Goal: Transaction & Acquisition: Purchase product/service

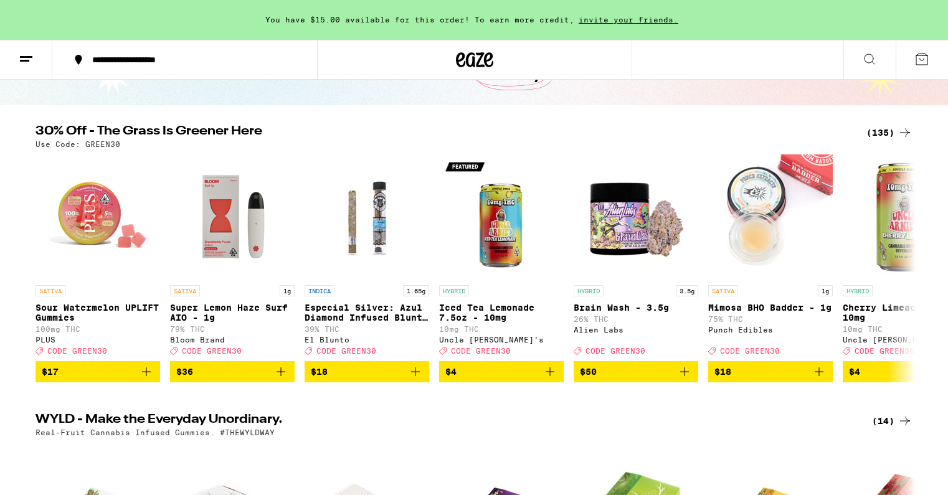
click at [885, 133] on div "(135)" at bounding box center [889, 132] width 46 height 15
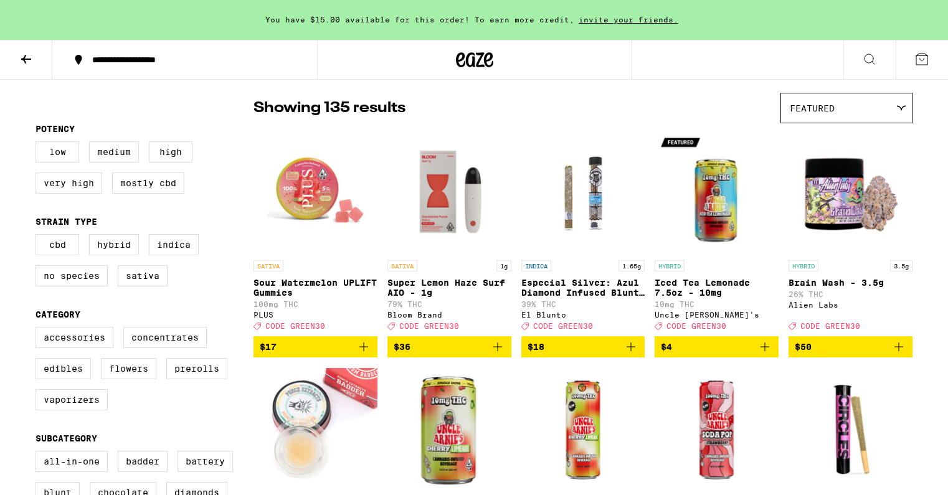
scroll to position [100, 0]
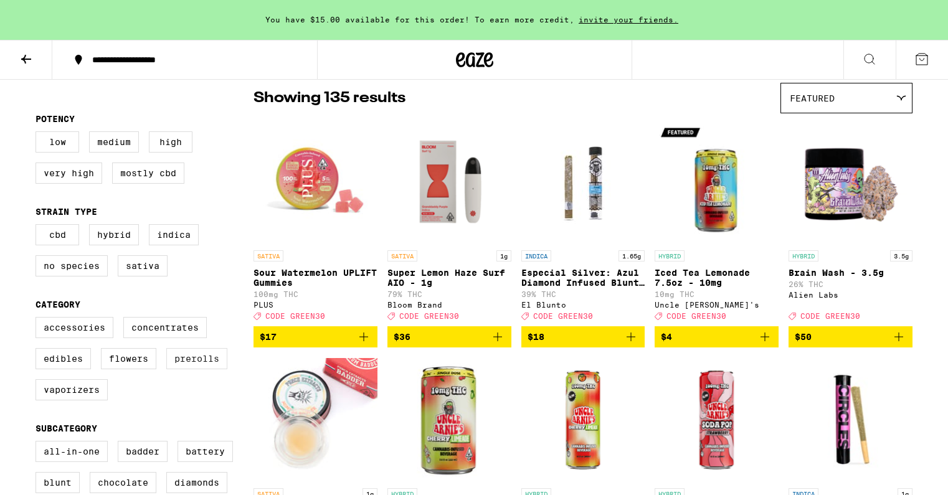
click at [182, 369] on label "Prerolls" at bounding box center [196, 358] width 61 height 21
click at [39, 319] on input "Prerolls" at bounding box center [38, 319] width 1 height 1
checkbox input "true"
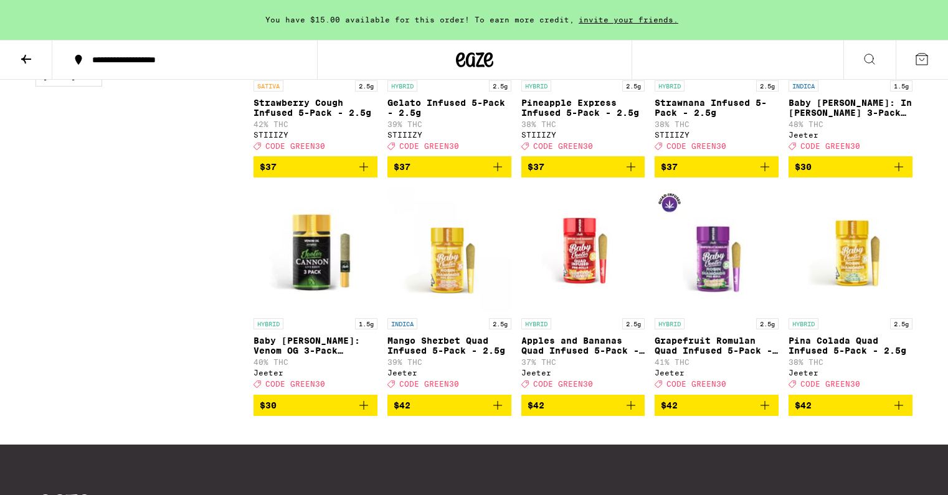
scroll to position [1214, 0]
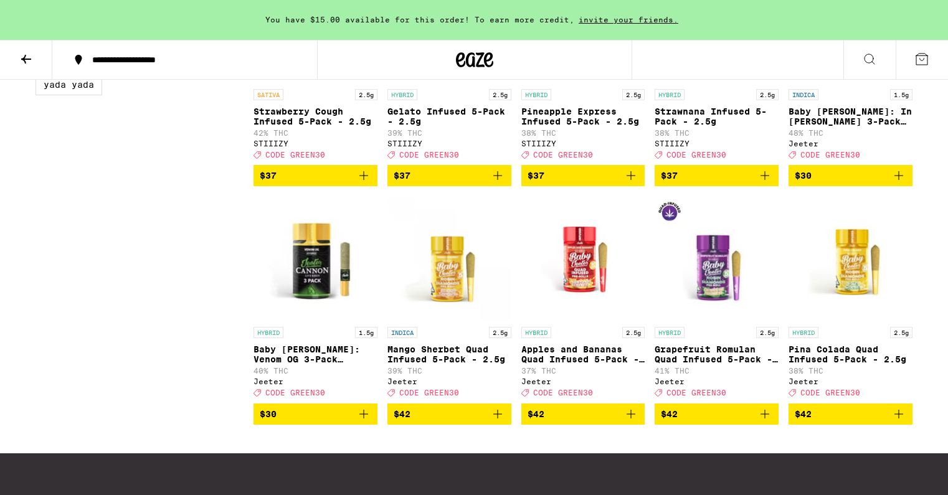
click at [630, 422] on icon "Add to bag" at bounding box center [630, 414] width 15 height 15
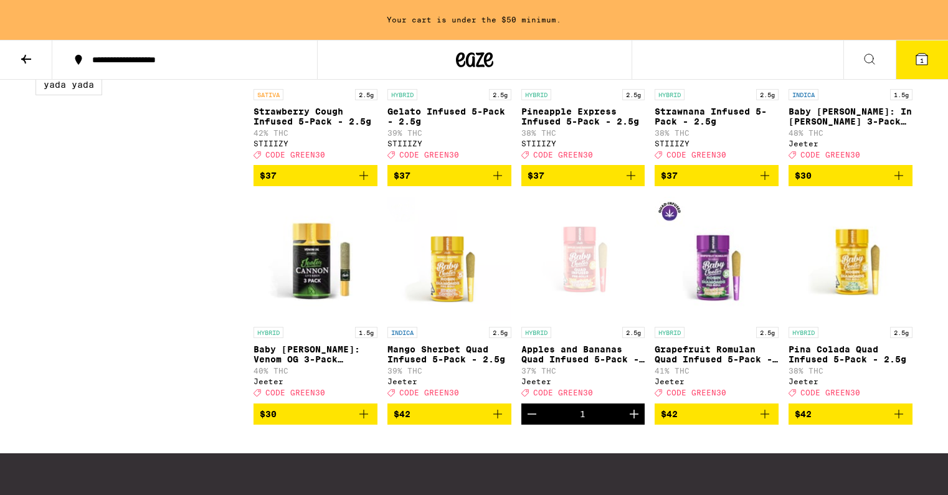
click at [630, 422] on icon "Increment" at bounding box center [633, 414] width 15 height 15
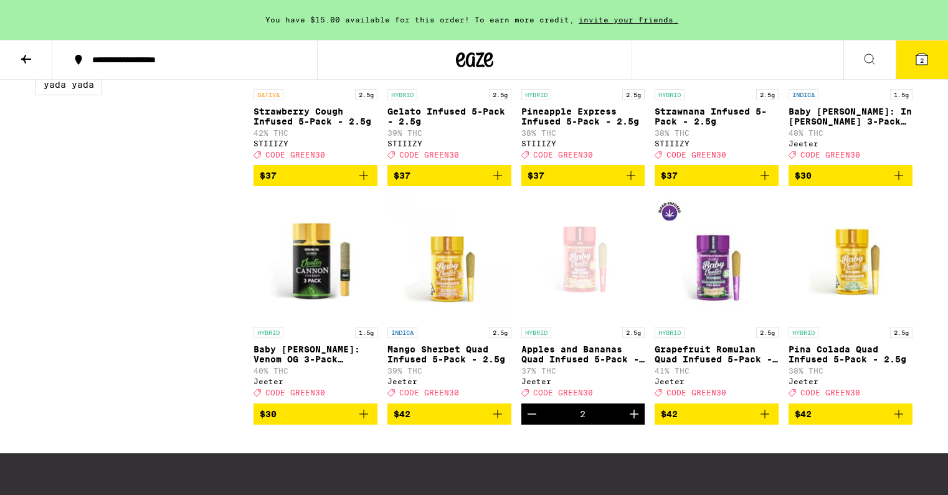
click at [503, 422] on icon "Add to bag" at bounding box center [497, 414] width 15 height 15
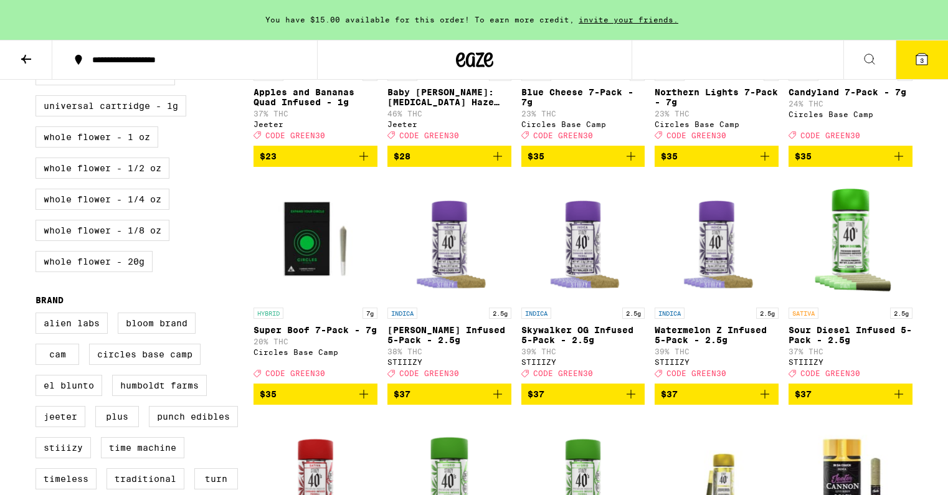
scroll to position [738, 0]
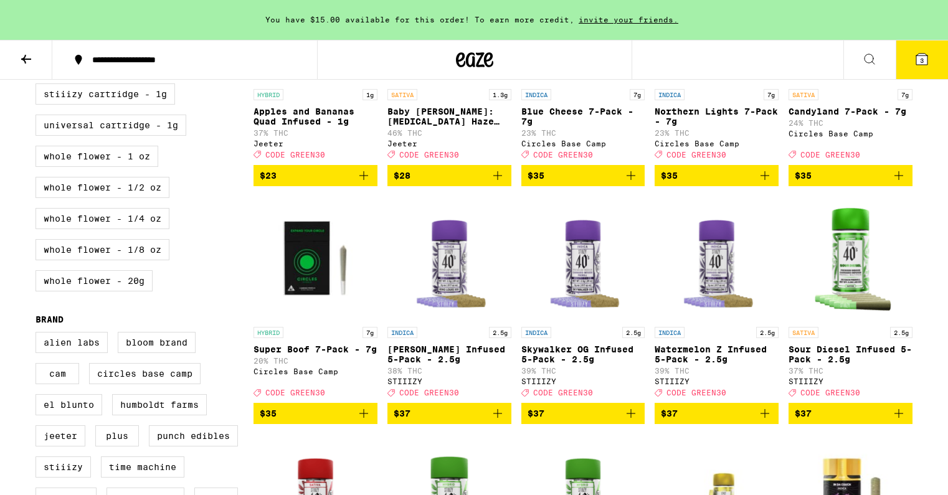
click at [920, 70] on button "3" at bounding box center [922, 59] width 52 height 39
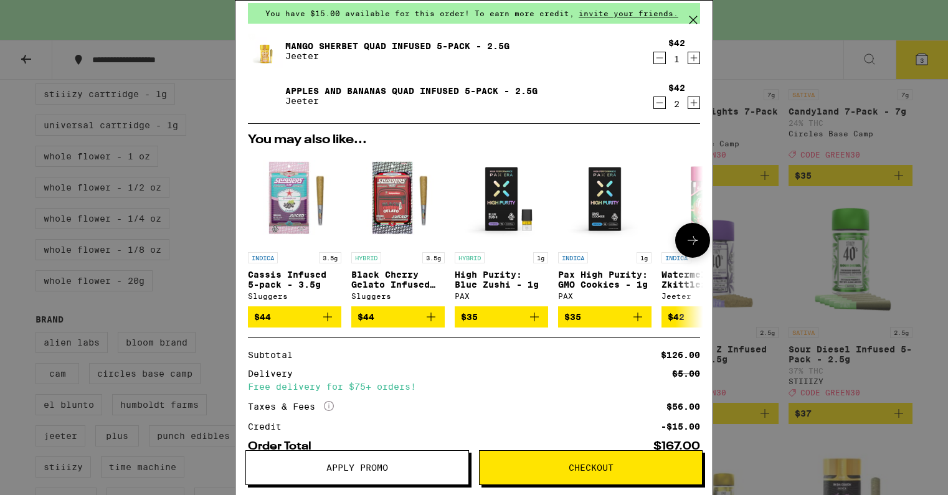
scroll to position [128, 0]
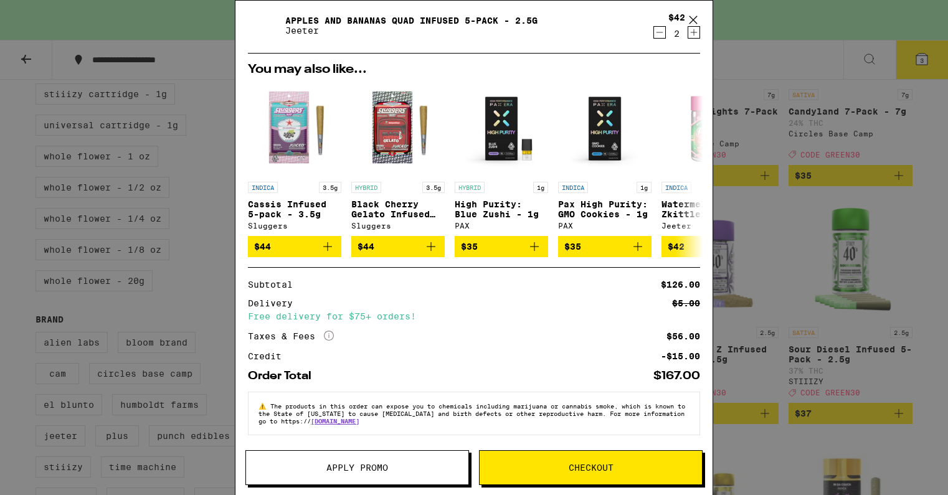
click at [353, 460] on button "Apply Promo" at bounding box center [357, 467] width 224 height 35
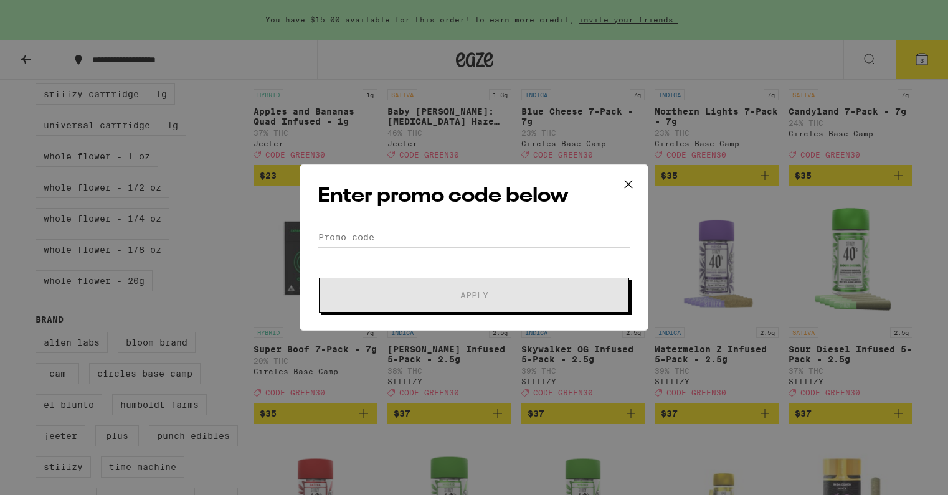
click at [385, 235] on input "Promo Code" at bounding box center [474, 237] width 313 height 19
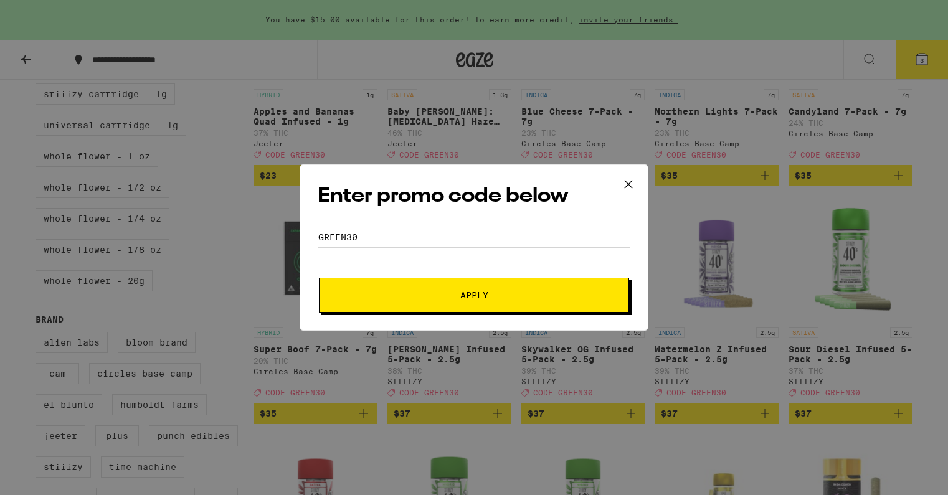
type input "green30"
click at [494, 278] on button "Apply" at bounding box center [474, 295] width 310 height 35
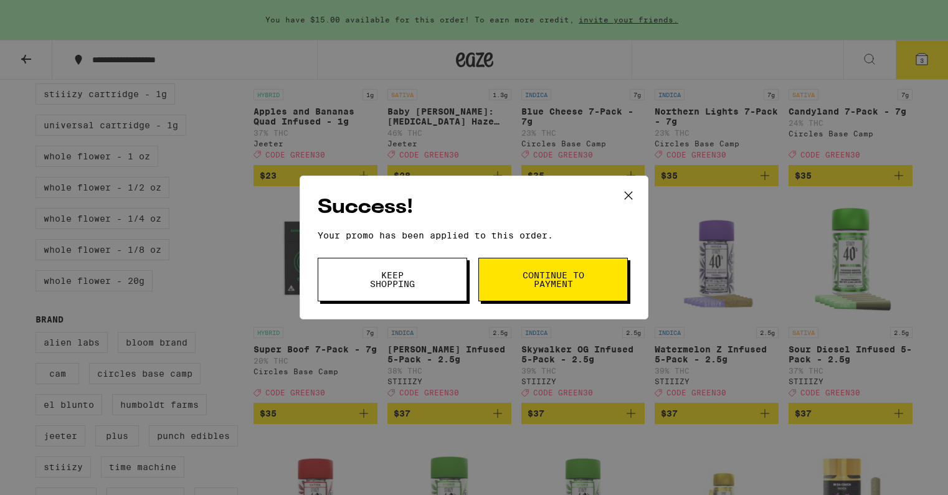
click at [557, 278] on span "Continue to payment" at bounding box center [553, 279] width 64 height 17
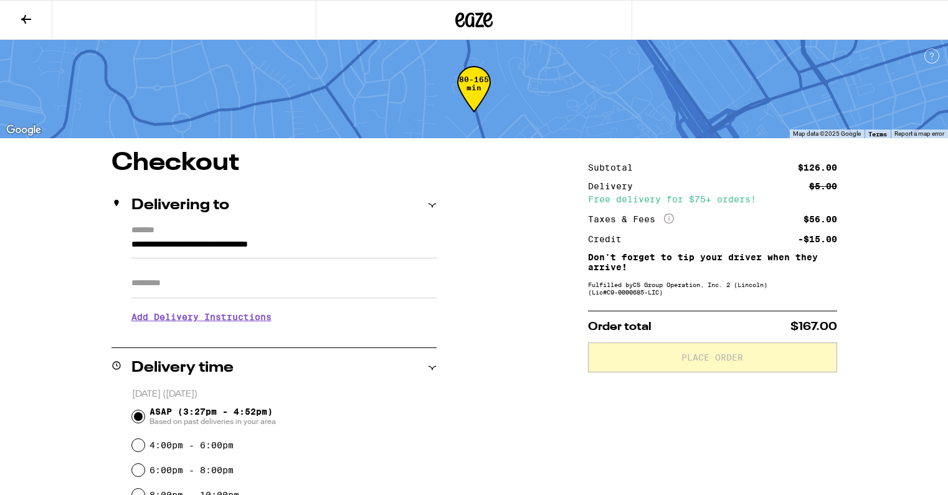
click at [282, 294] on input "Apt/Suite" at bounding box center [283, 283] width 305 height 30
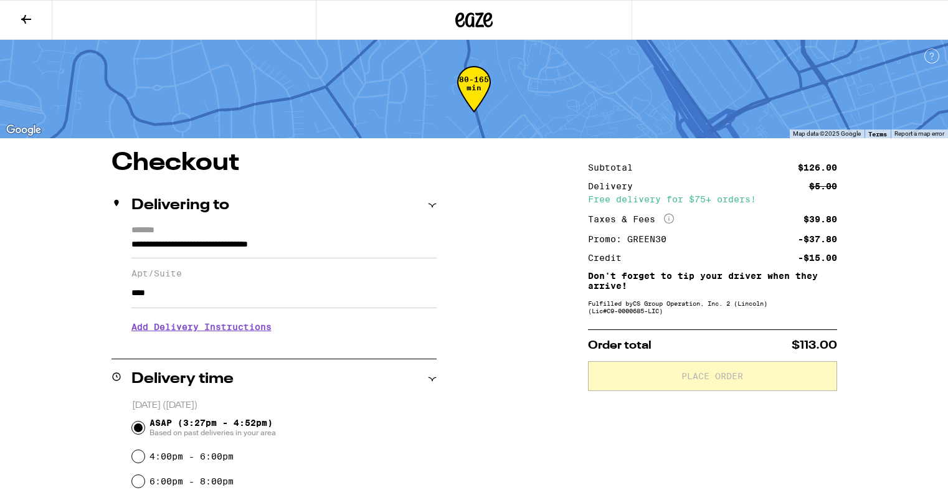
type input "****"
click at [218, 329] on div "Please knock or ring doorbell" at bounding box center [242, 324] width 163 height 10
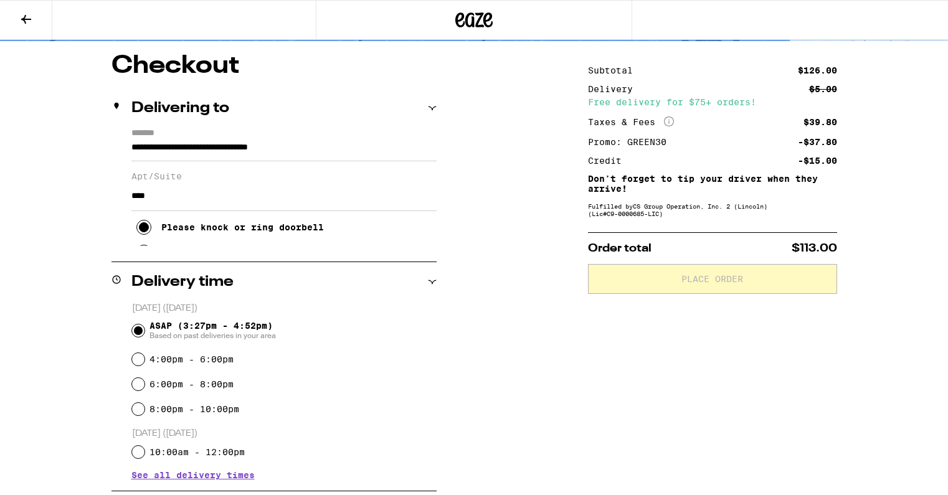
scroll to position [153, 0]
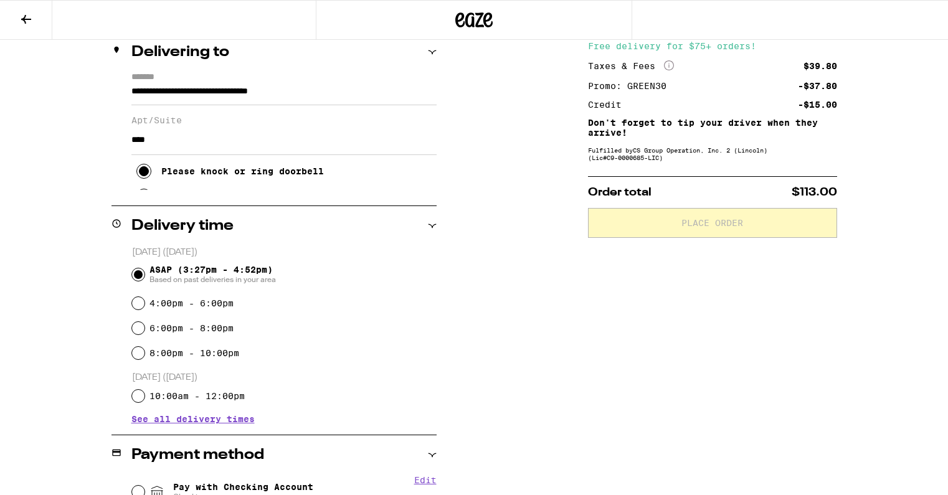
click at [316, 250] on p "[DATE] ([DATE])" at bounding box center [284, 253] width 305 height 12
click at [280, 176] on div "Please knock or ring doorbell" at bounding box center [242, 171] width 163 height 10
click at [303, 145] on input "****" at bounding box center [283, 140] width 305 height 30
click at [237, 184] on button "Please knock or ring doorbell" at bounding box center [229, 171] width 187 height 25
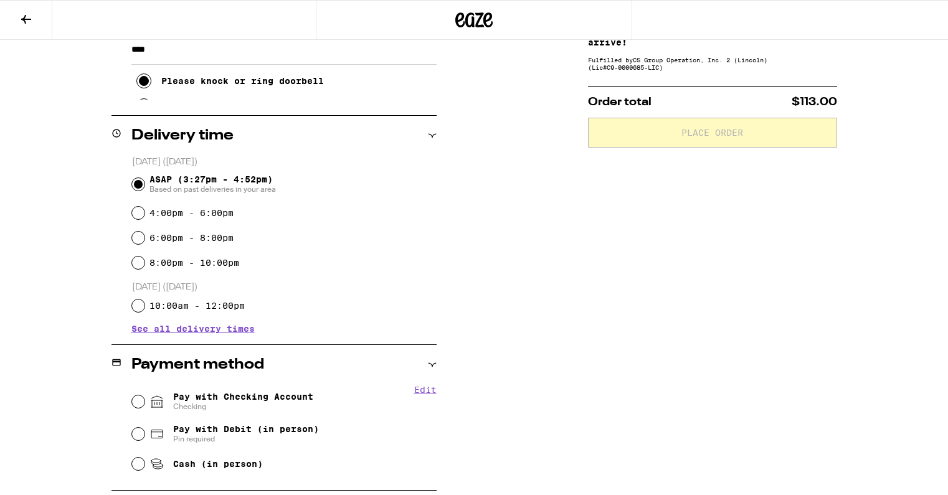
scroll to position [284, 0]
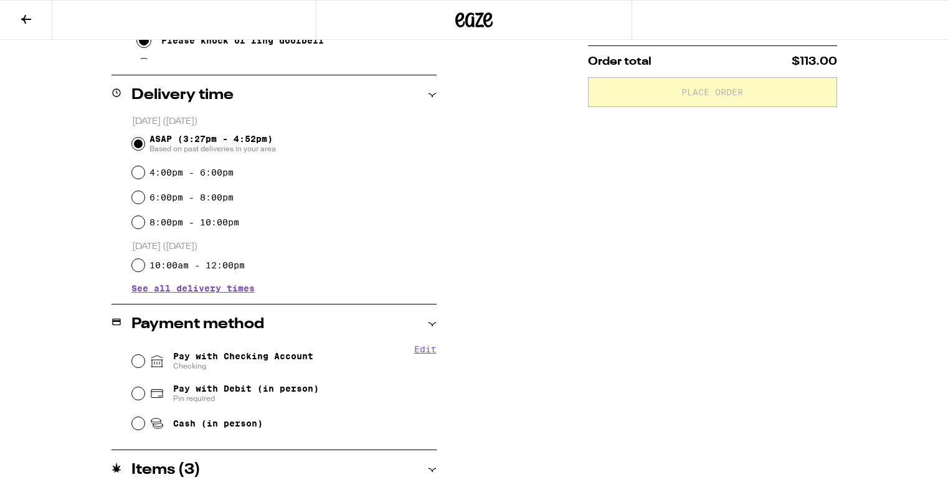
click at [207, 351] on div "Pay with Checking Account Checking" at bounding box center [284, 361] width 305 height 32
click at [230, 354] on span "Pay with Checking Account Checking" at bounding box center [243, 361] width 140 height 20
click at [144, 355] on input "Pay with Checking Account Checking" at bounding box center [138, 361] width 12 height 12
radio input "true"
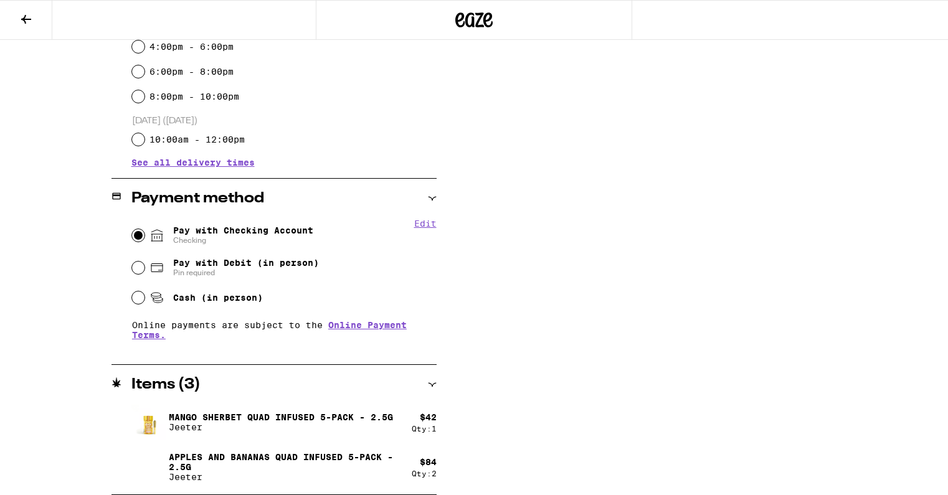
scroll to position [23, 0]
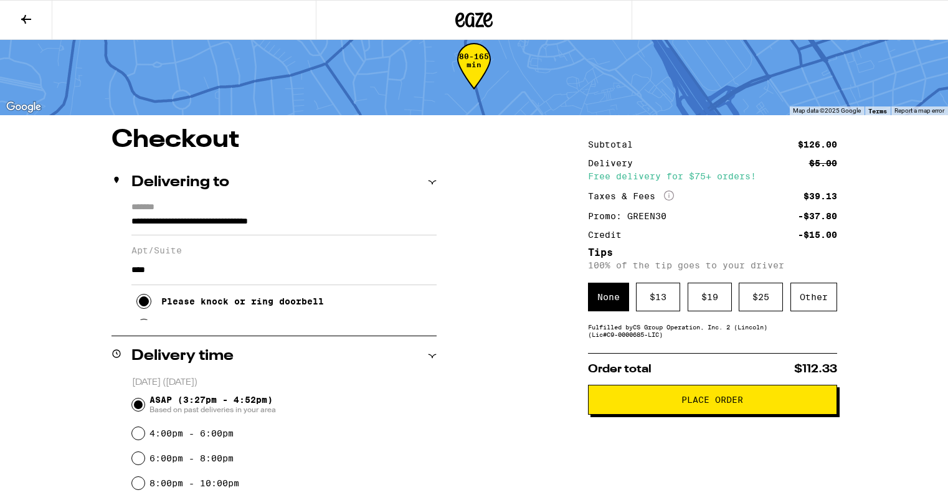
click at [735, 404] on span "Place Order" at bounding box center [712, 399] width 62 height 9
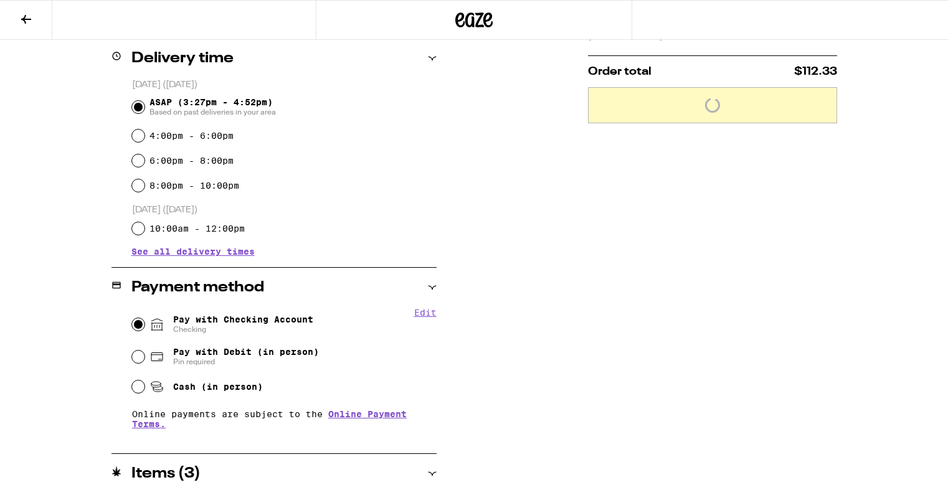
scroll to position [410, 0]
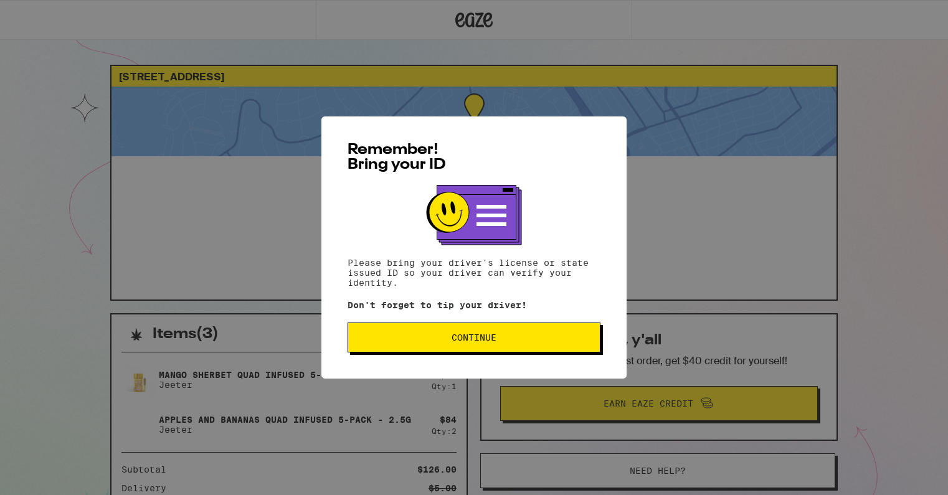
click at [483, 351] on button "Continue" at bounding box center [473, 338] width 253 height 30
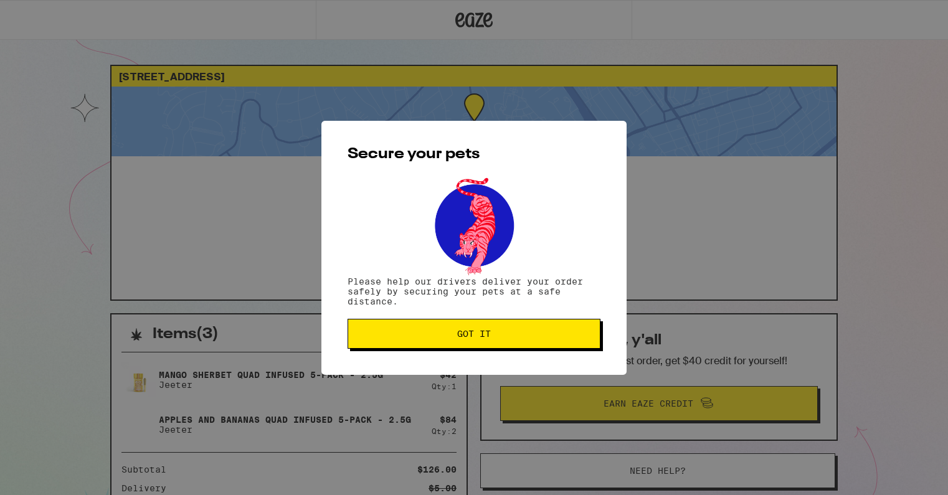
click at [500, 338] on span "Got it" at bounding box center [474, 333] width 232 height 9
